Goal: Navigation & Orientation: Find specific page/section

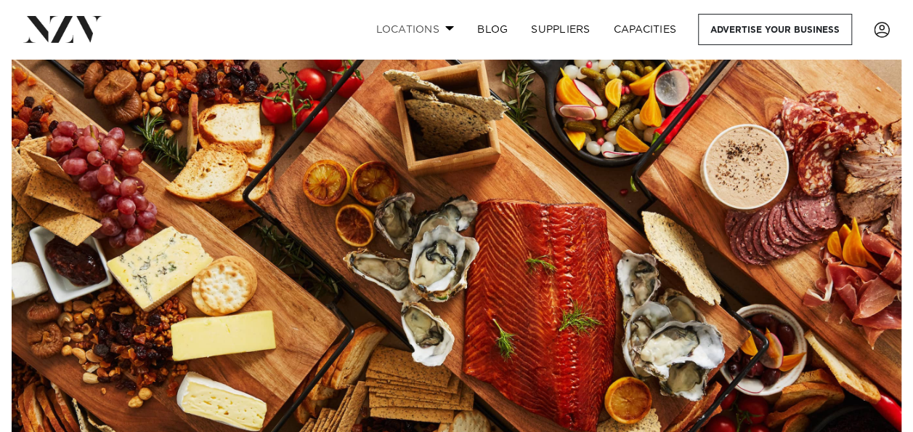
click at [447, 30] on span at bounding box center [449, 27] width 9 height 5
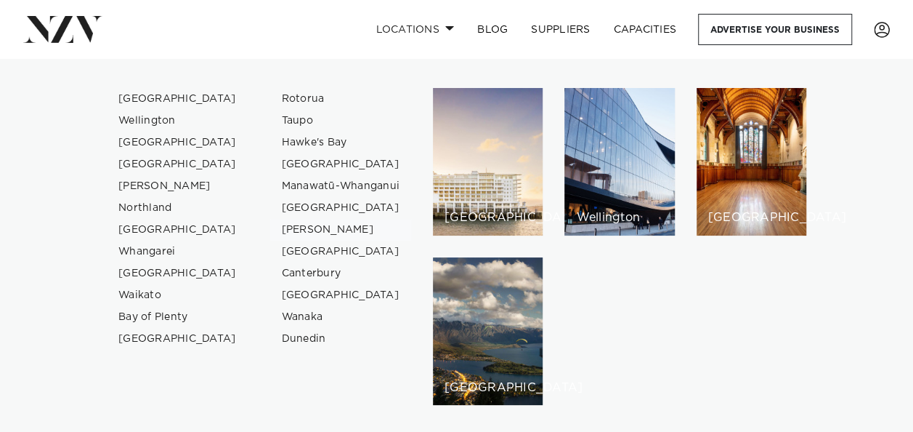
click at [315, 227] on link "[PERSON_NAME]" at bounding box center [341, 230] width 142 height 22
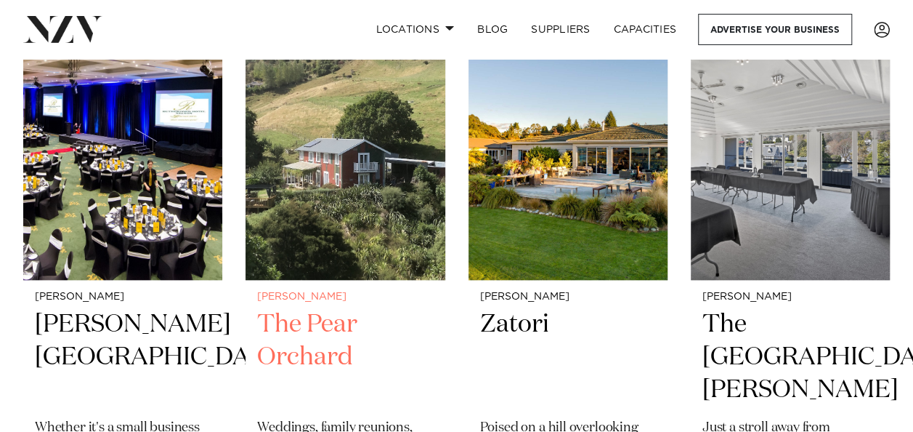
scroll to position [581, 0]
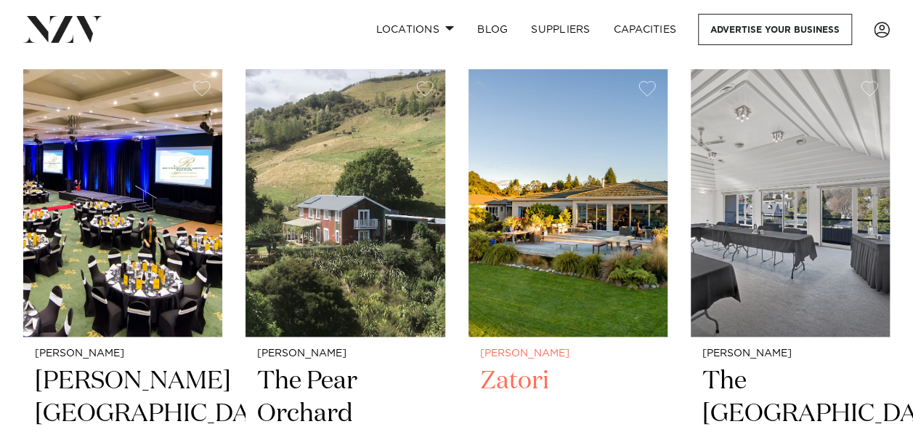
click at [516, 365] on h2 "Zatori" at bounding box center [568, 414] width 176 height 98
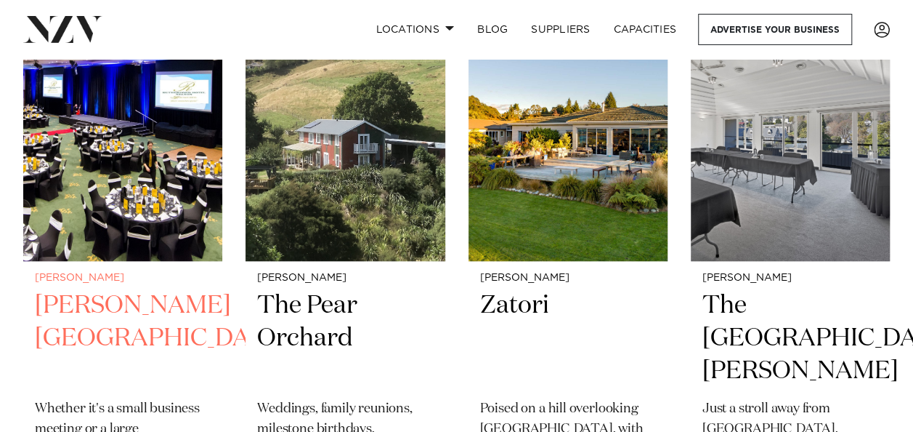
scroll to position [727, 0]
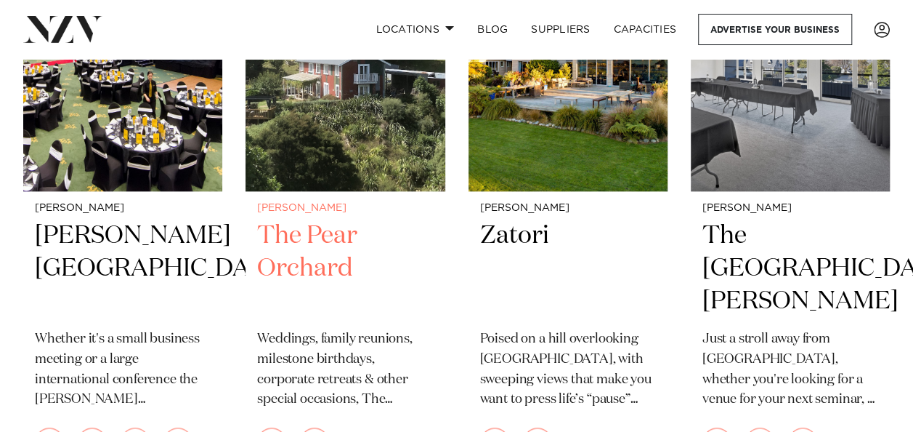
click at [310, 219] on h2 "The Pear Orchard" at bounding box center [345, 268] width 176 height 98
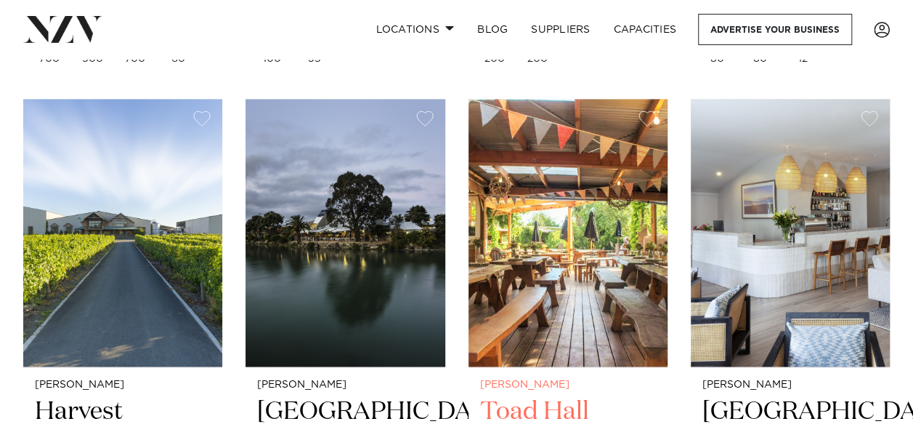
scroll to position [1163, 0]
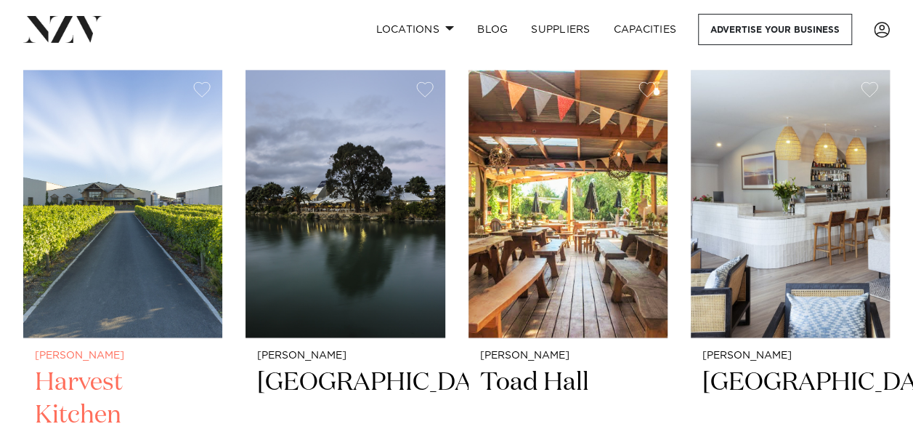
click at [129, 279] on img at bounding box center [122, 203] width 199 height 267
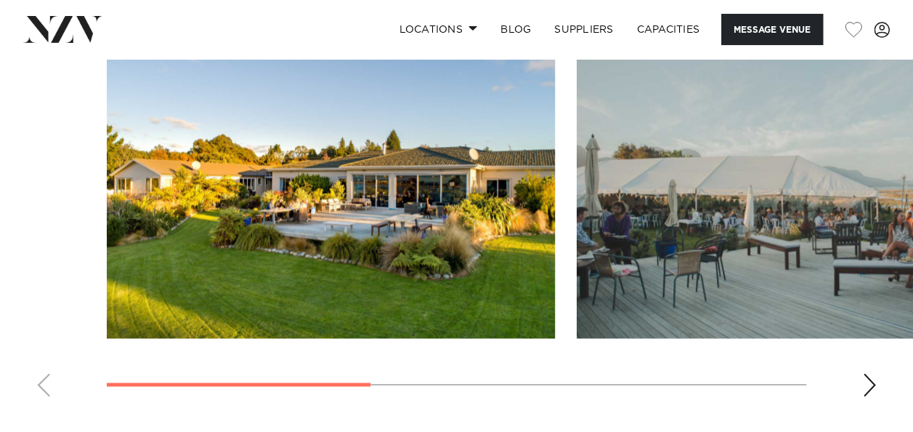
scroll to position [1075, 0]
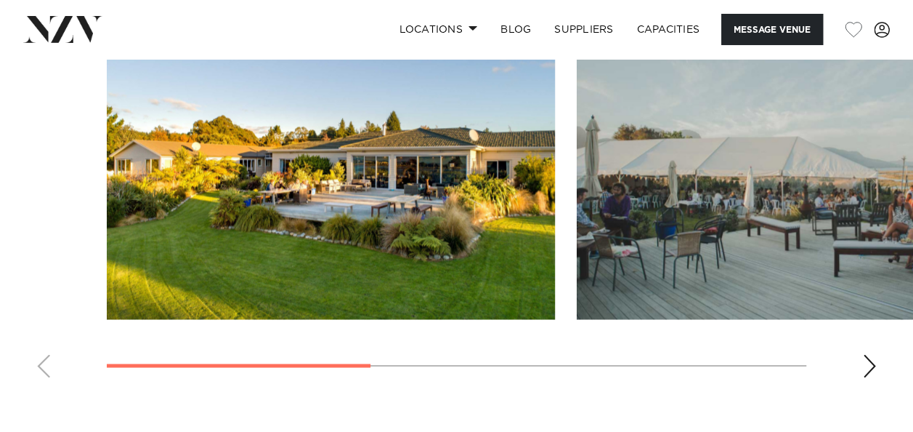
click at [777, 221] on img "2 / 4" at bounding box center [801, 154] width 448 height 329
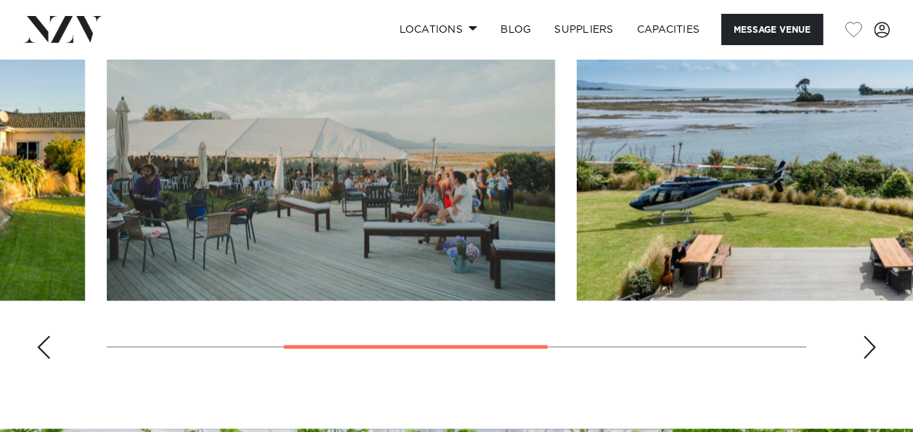
scroll to position [1075, 0]
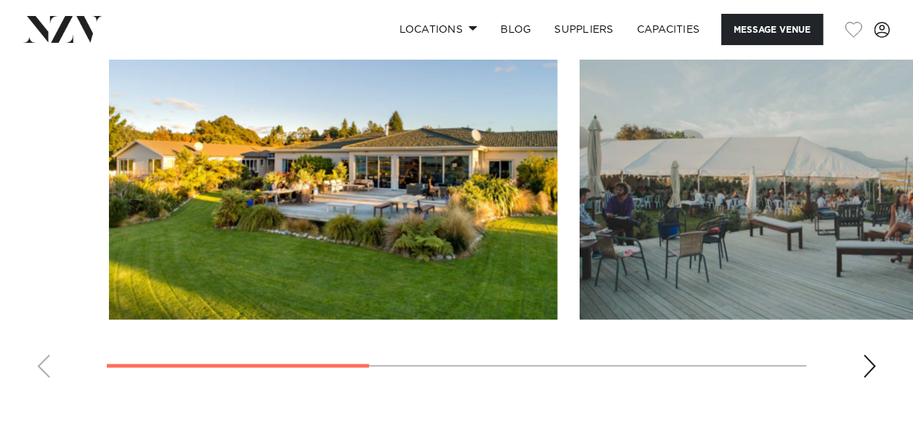
click at [831, 372] on swiper-container at bounding box center [456, 189] width 913 height 399
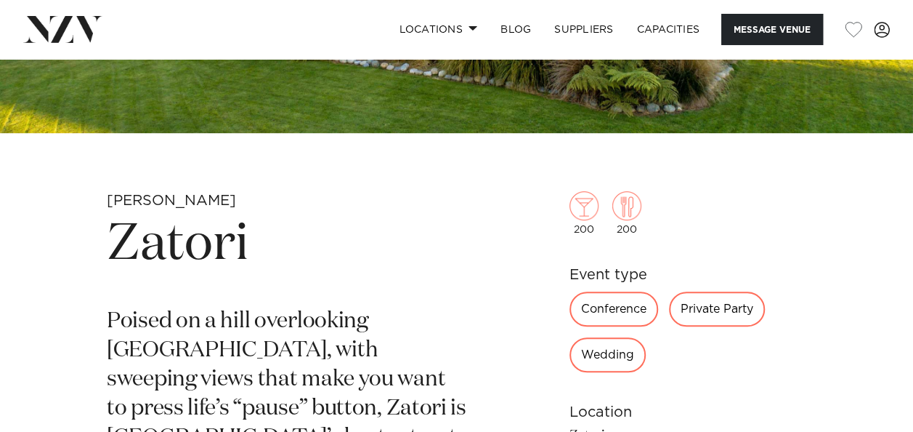
scroll to position [494, 0]
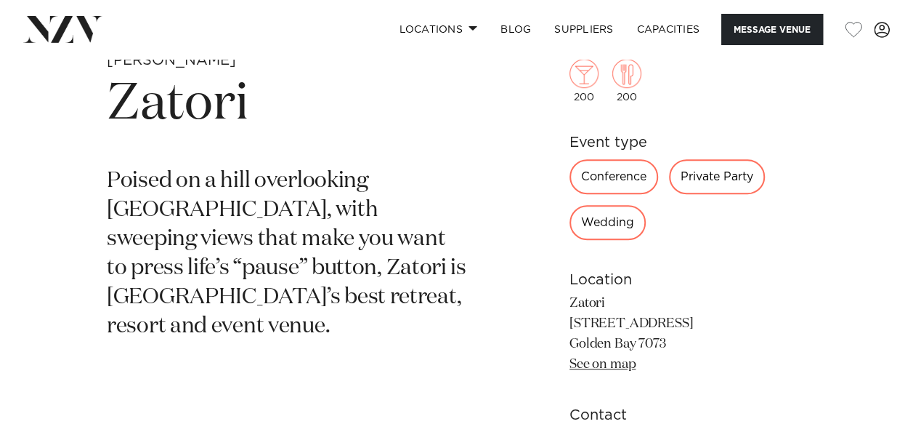
click at [591, 369] on link "See on map" at bounding box center [603, 363] width 66 height 13
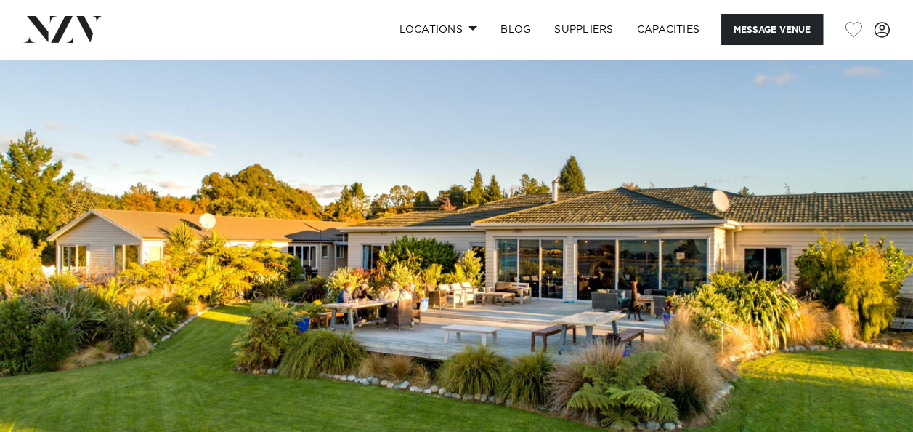
scroll to position [0, 0]
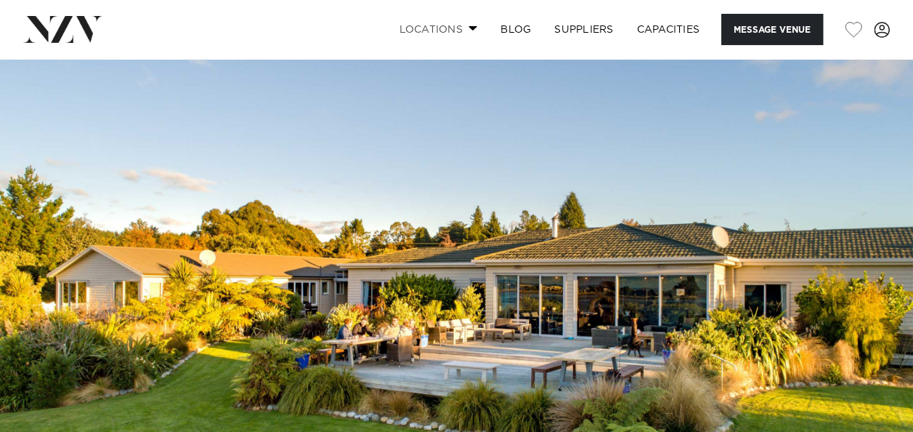
click at [408, 30] on link "Locations" at bounding box center [438, 29] width 102 height 31
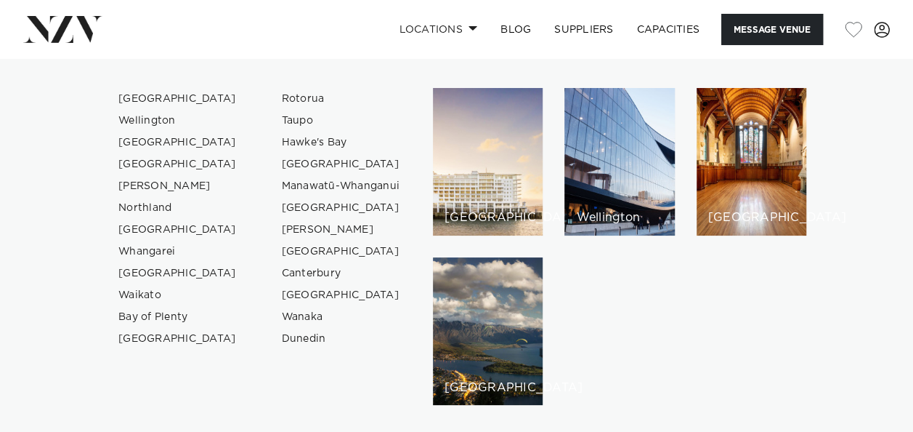
scroll to position [218, 0]
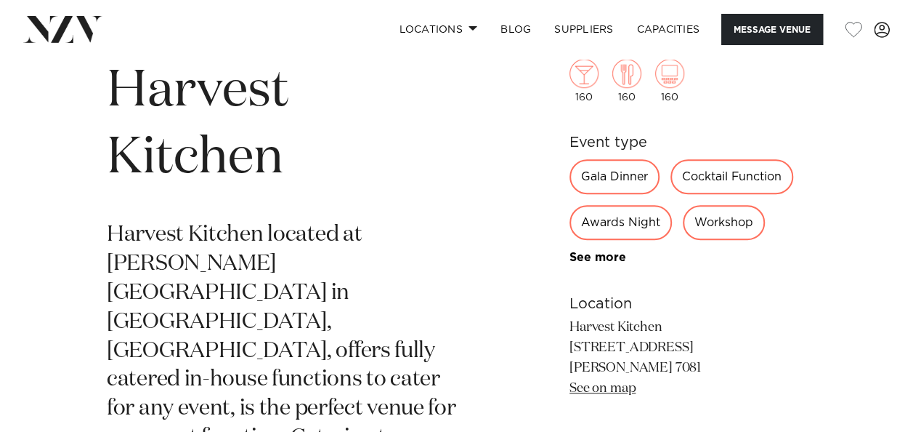
scroll to position [509, 0]
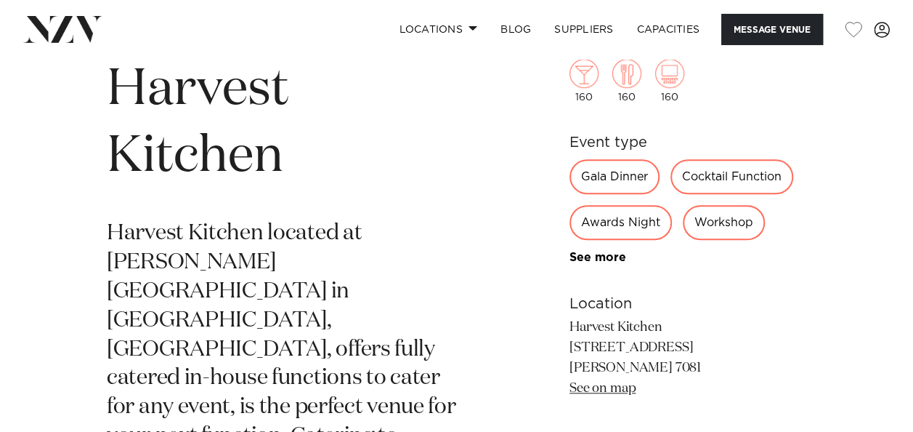
click at [618, 388] on link "See on map" at bounding box center [603, 387] width 66 height 13
